Goal: Task Accomplishment & Management: Complete application form

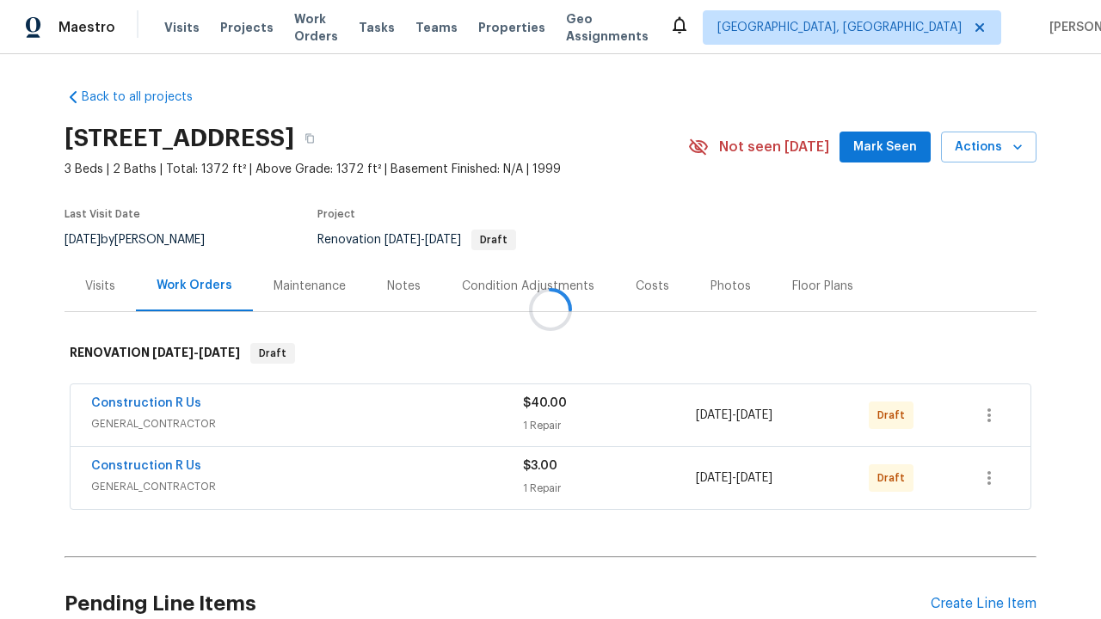
scroll to position [169, 0]
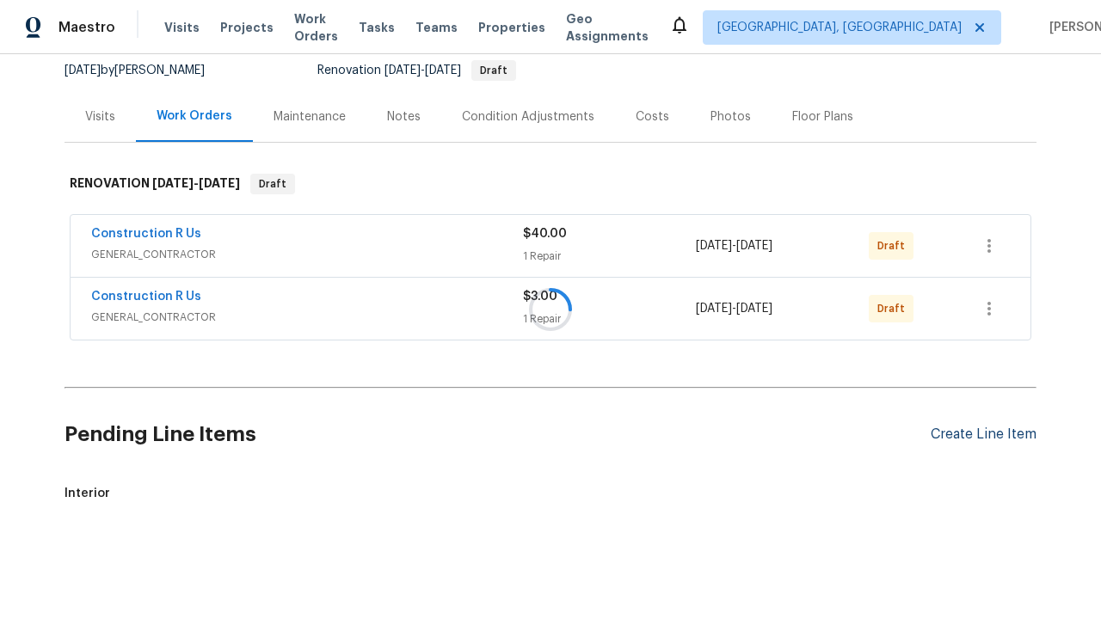
click at [983, 443] on div "Create Line Item" at bounding box center [983, 434] width 106 height 16
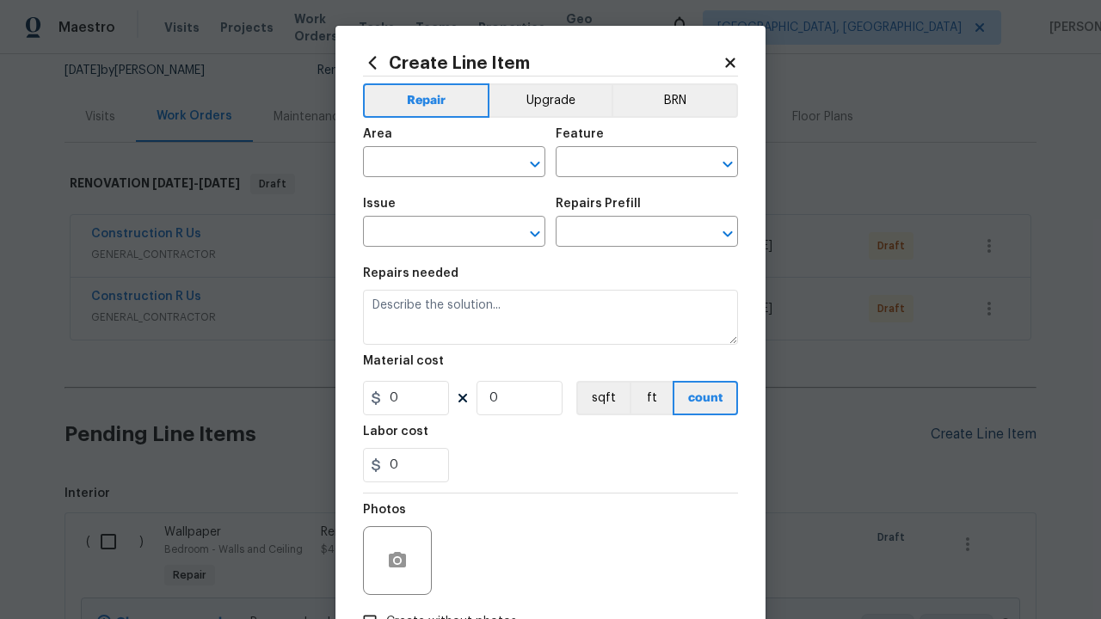
type input "Bedroom"
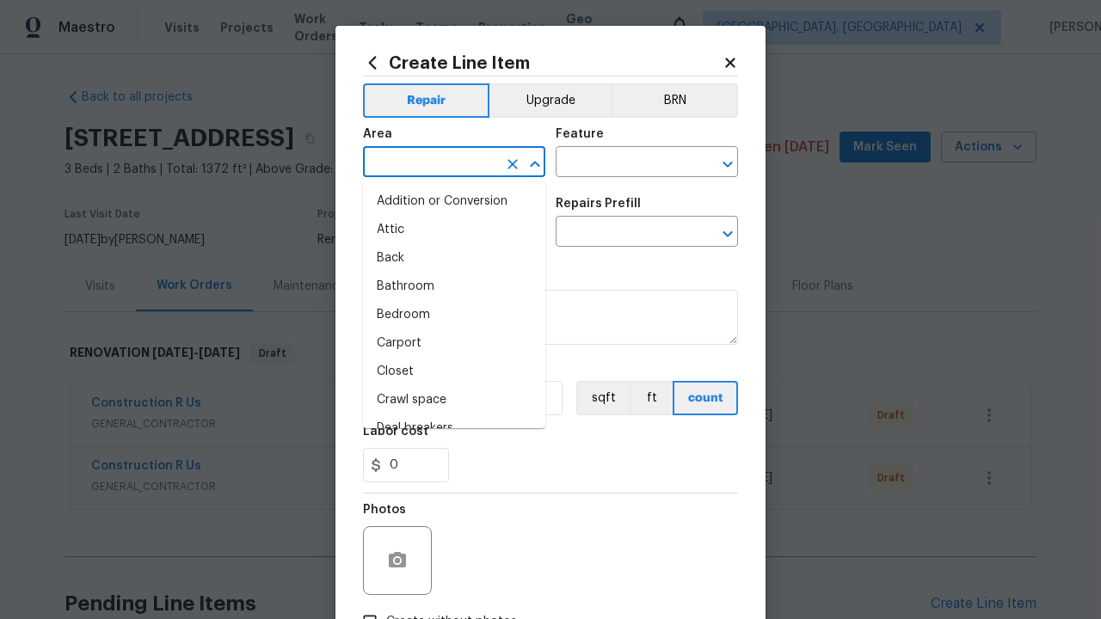
click at [454, 315] on li "Bedroom" at bounding box center [454, 315] width 182 height 28
type input "Bedroom"
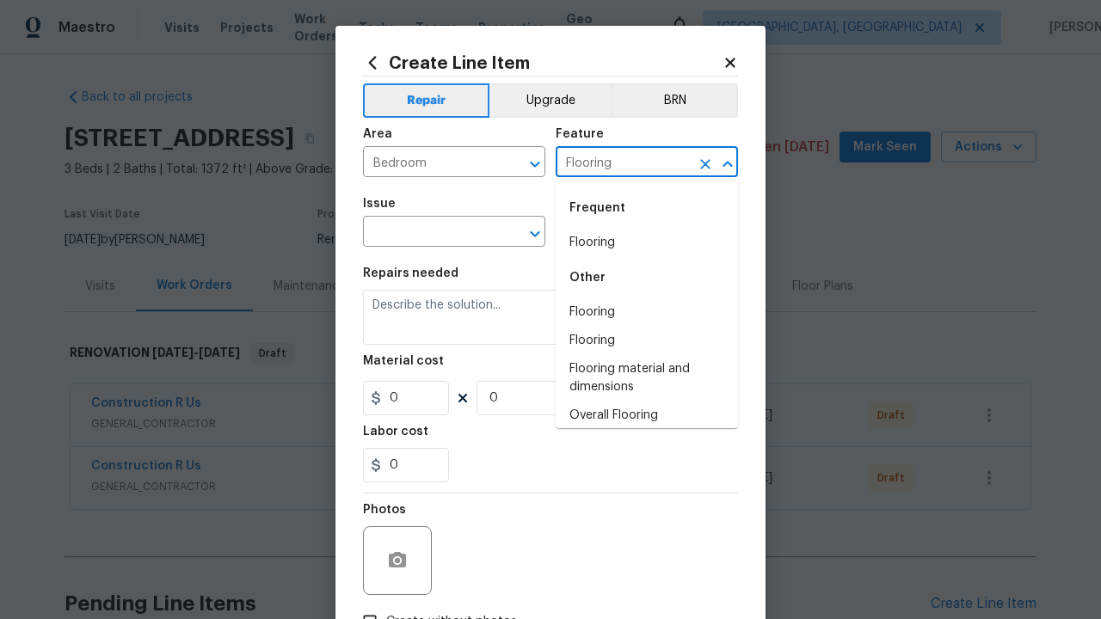
click at [647, 242] on li "Flooring" at bounding box center [646, 243] width 182 height 28
type input "Flooring"
type input "Wallpaper"
type input "Remove"
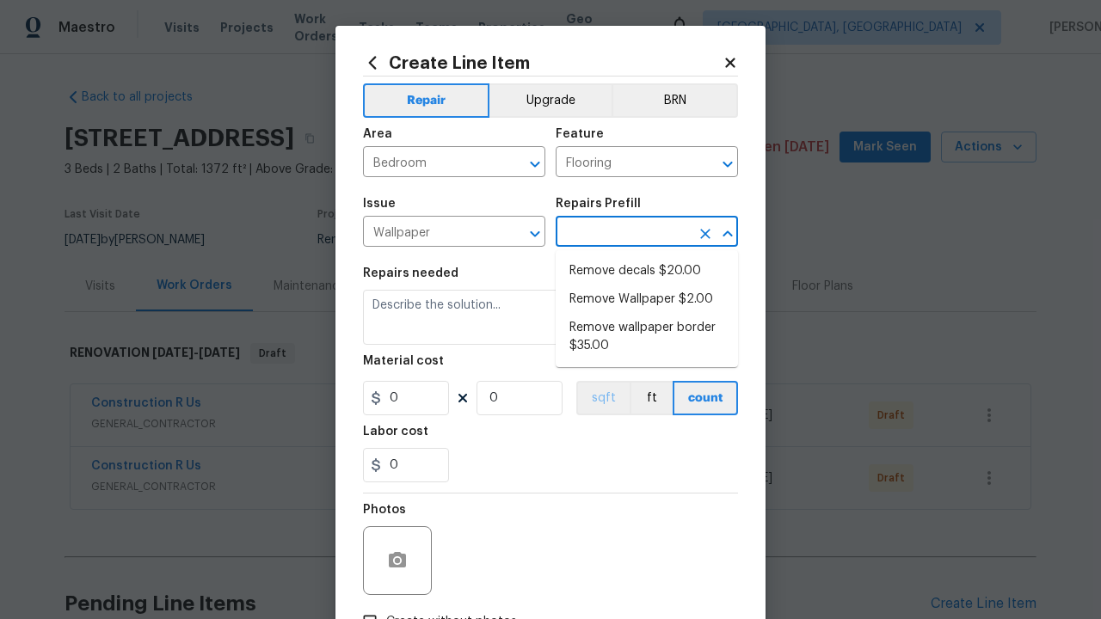
click at [647, 271] on li "Remove decals $20.00" at bounding box center [646, 271] width 182 height 28
type input "Walls and Ceiling"
type input "Remove decals $20.00"
type textarea "Remove decals from door/wall/ceiling"
type input "20"
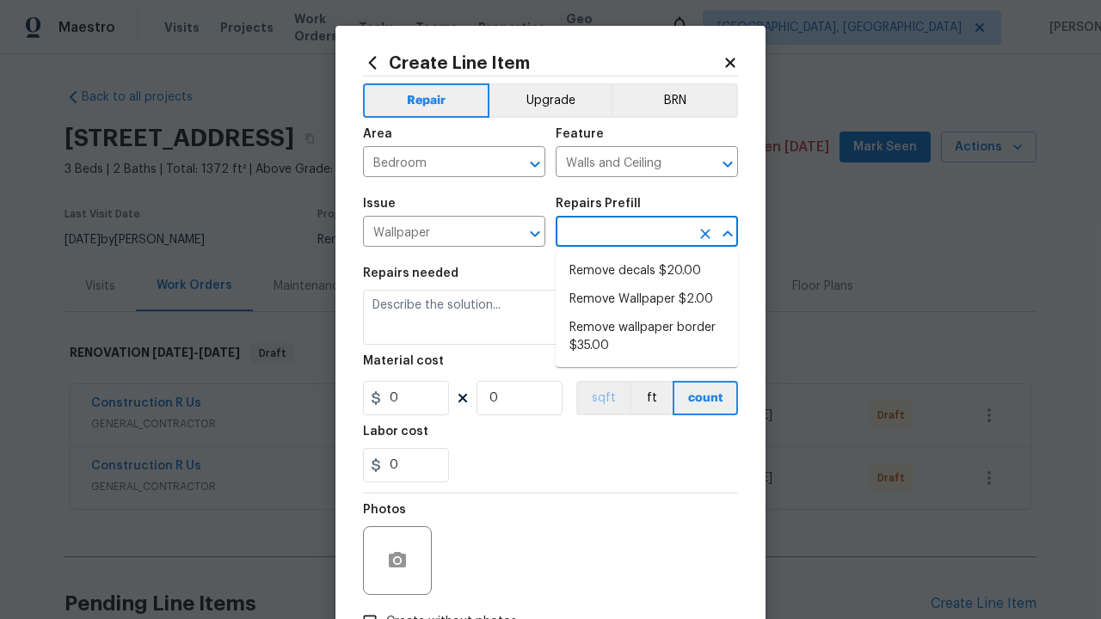
type input "1"
type input "Remove decals $20.00"
type input "2"
click at [601, 398] on button "sqft" at bounding box center [602, 398] width 53 height 34
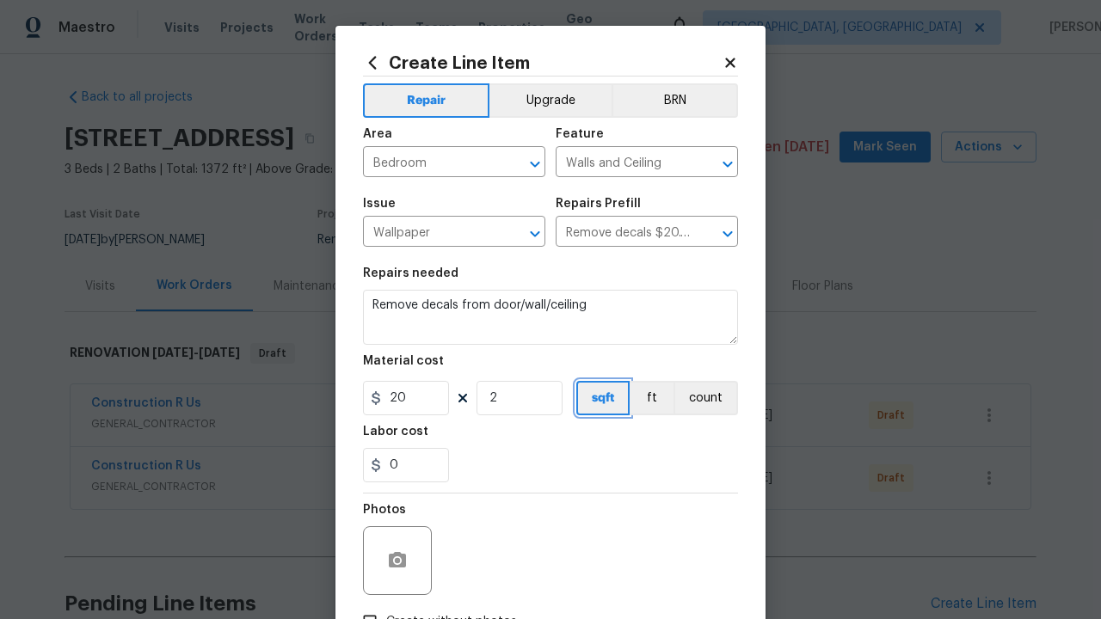
click at [370, 605] on input "Create without photos" at bounding box center [369, 621] width 33 height 33
checkbox input "true"
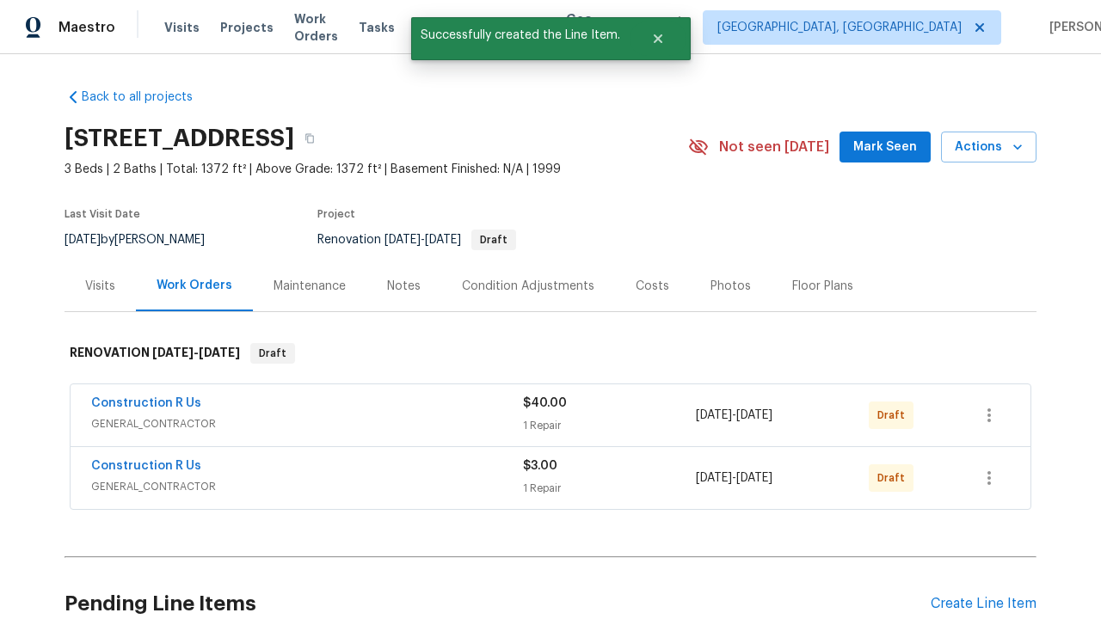
checkbox input "true"
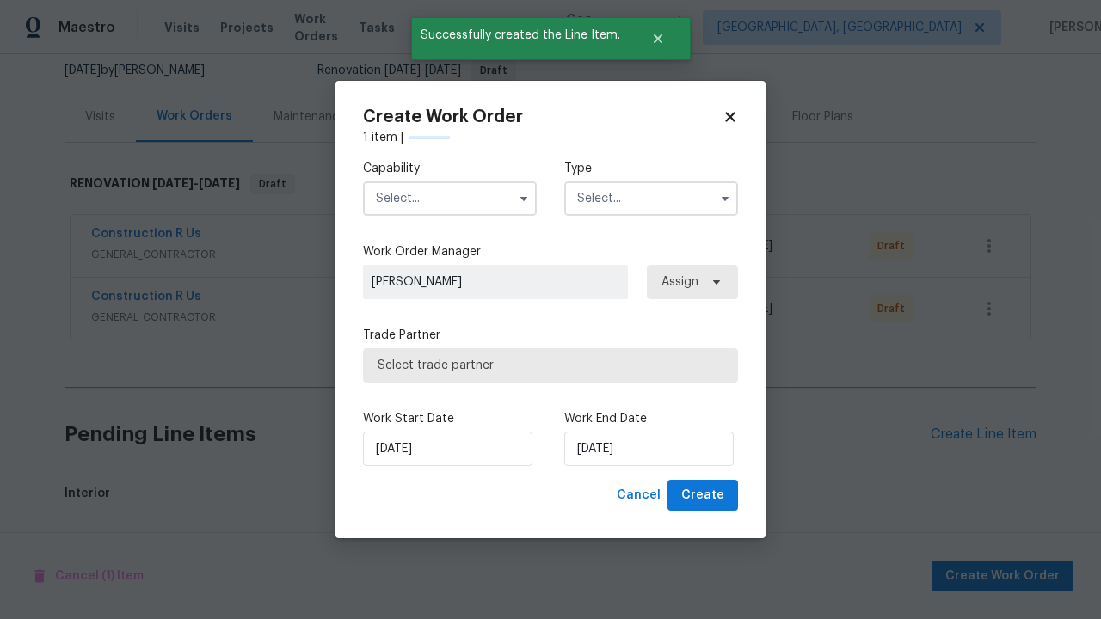
click at [450, 198] on input "text" at bounding box center [450, 198] width 174 height 34
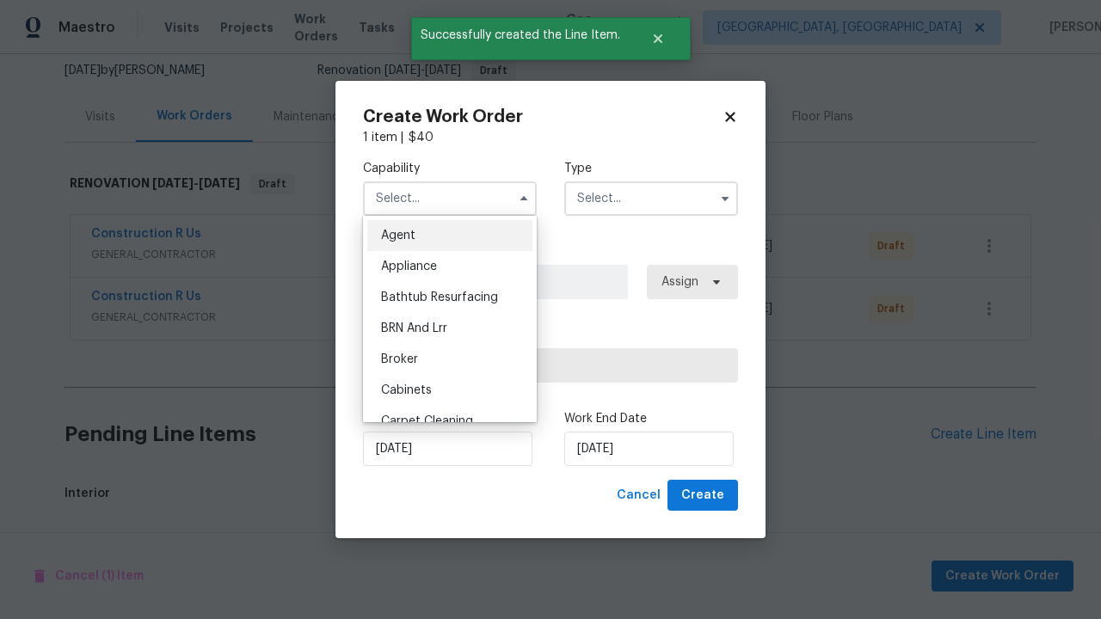
scroll to position [374, 0]
type input "General Contractor"
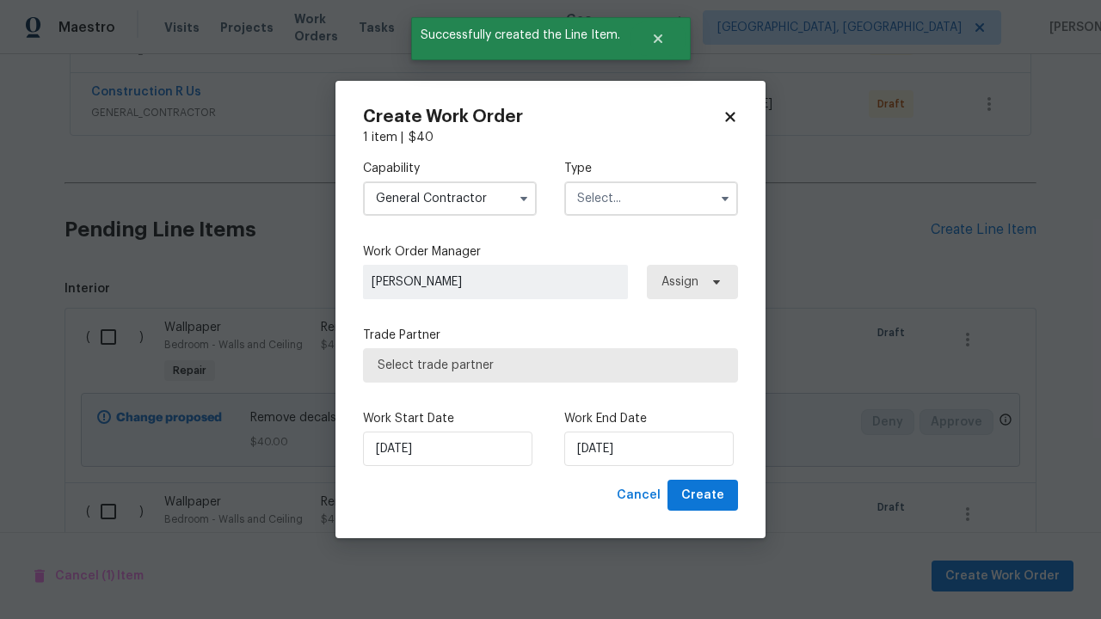
click at [651, 198] on input "text" at bounding box center [651, 198] width 174 height 34
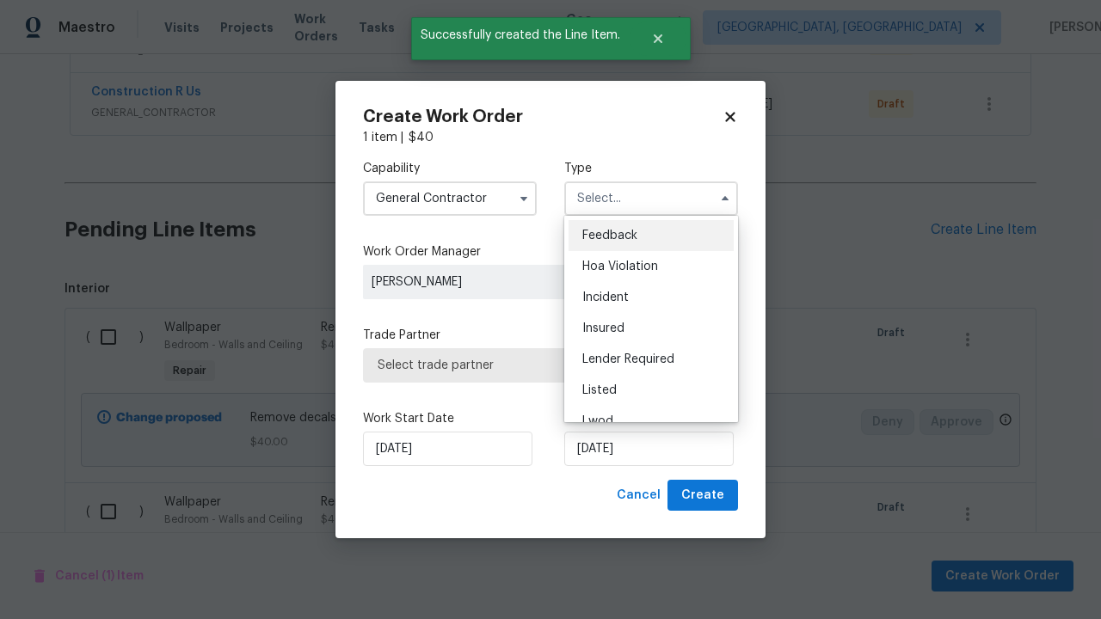
click at [613, 508] on span "Renovation" at bounding box center [614, 514] width 64 height 12
type input "Renovation"
click at [537, 365] on span "Select trade partner" at bounding box center [550, 365] width 346 height 17
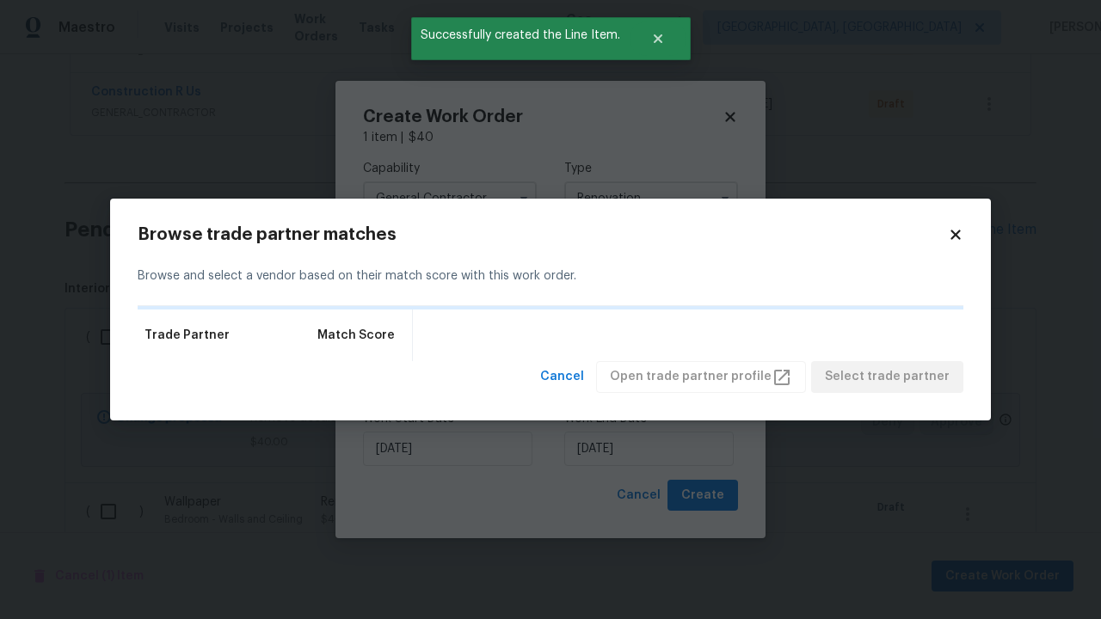
scroll to position [0, 0]
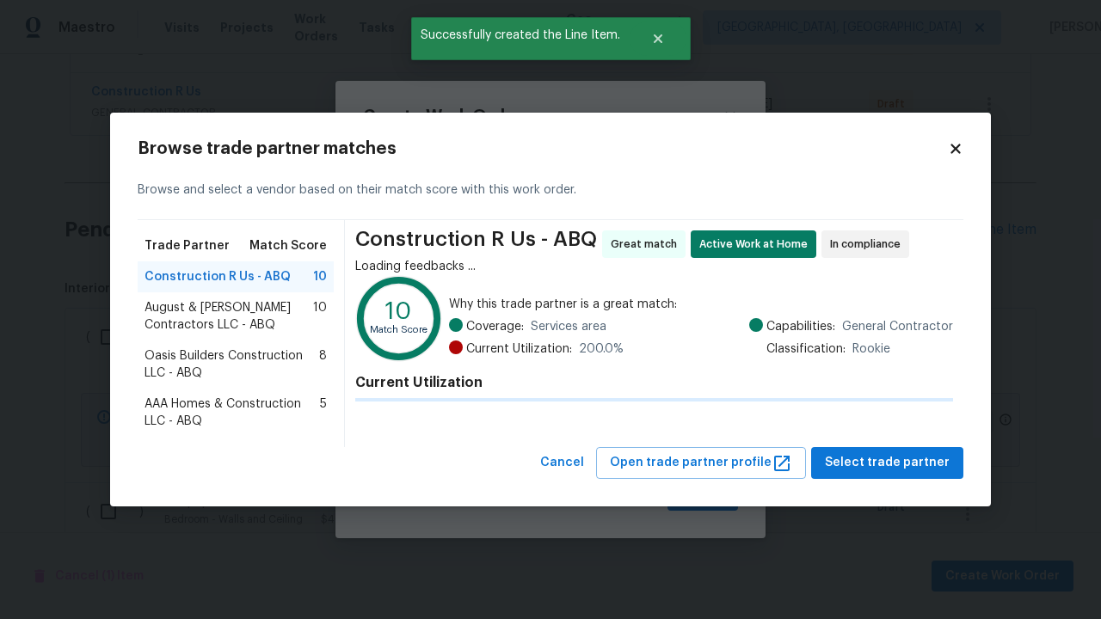
click at [892, 474] on span "Select trade partner" at bounding box center [887, 462] width 125 height 21
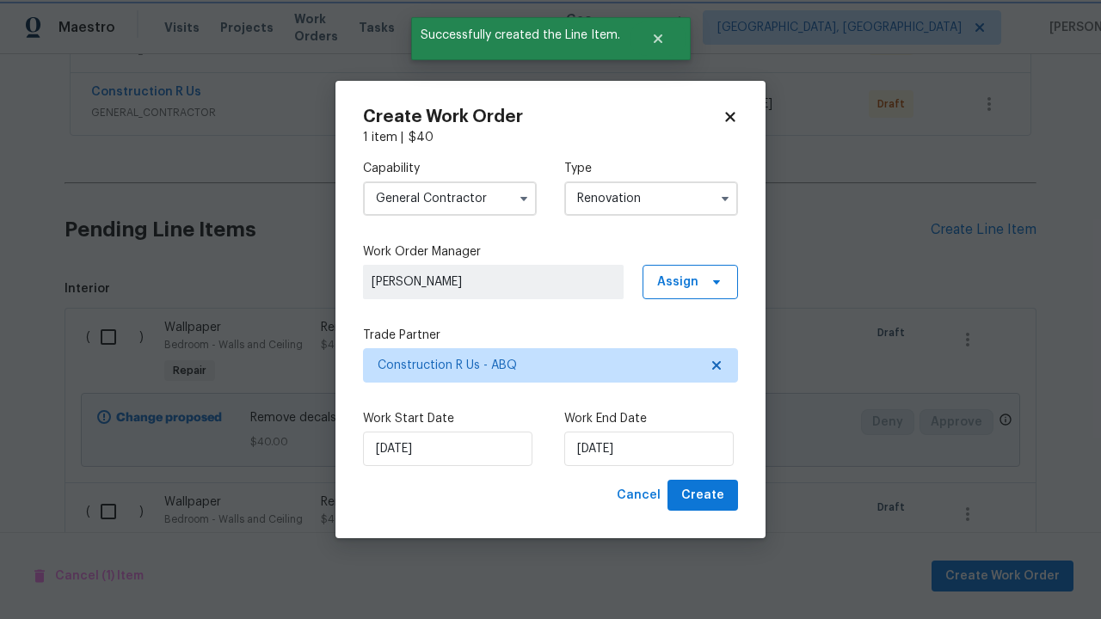
scroll to position [241, 267]
click at [704, 495] on span "Create" at bounding box center [702, 495] width 43 height 21
